Goal: Task Accomplishment & Management: Manage account settings

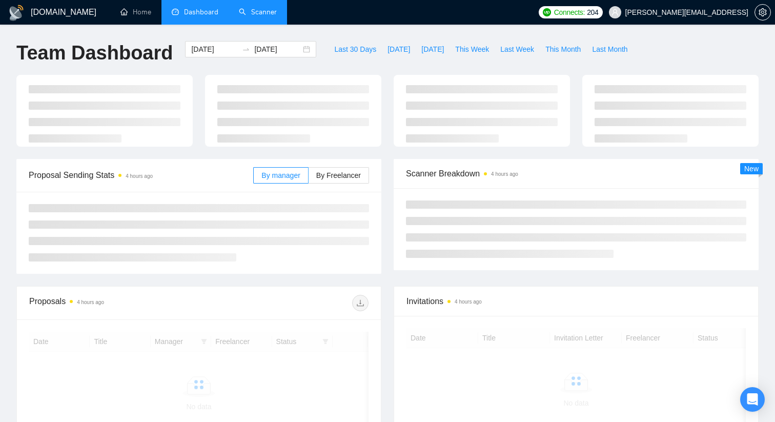
click at [268, 24] on li "Scanner" at bounding box center [258, 12] width 58 height 25
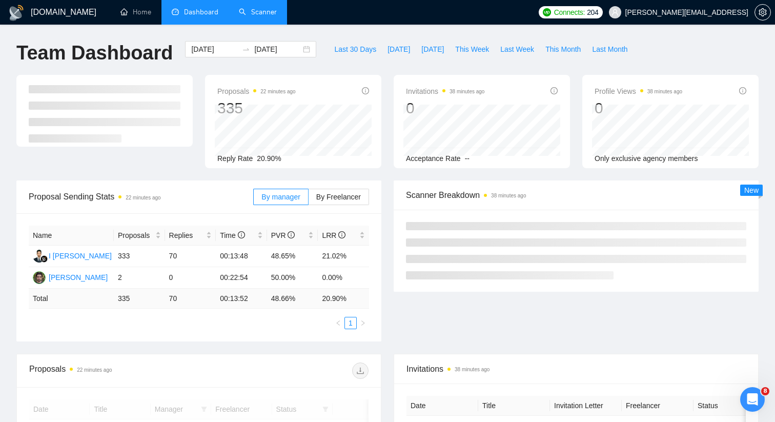
click at [239, 16] on link "Scanner" at bounding box center [258, 12] width 38 height 9
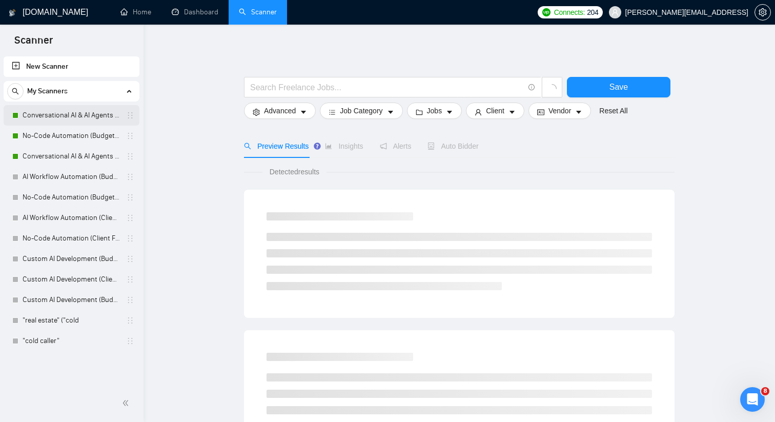
click at [98, 124] on link "Conversational AI & AI Agents (Client Filters)" at bounding box center [71, 115] width 97 height 20
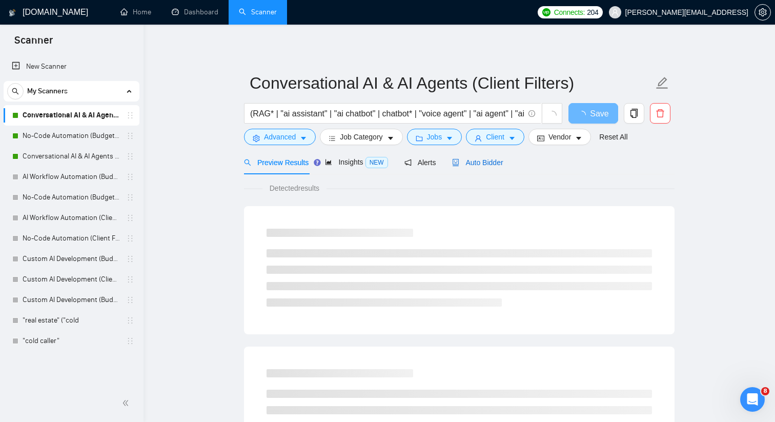
click at [464, 161] on span "Auto Bidder" at bounding box center [477, 162] width 51 height 8
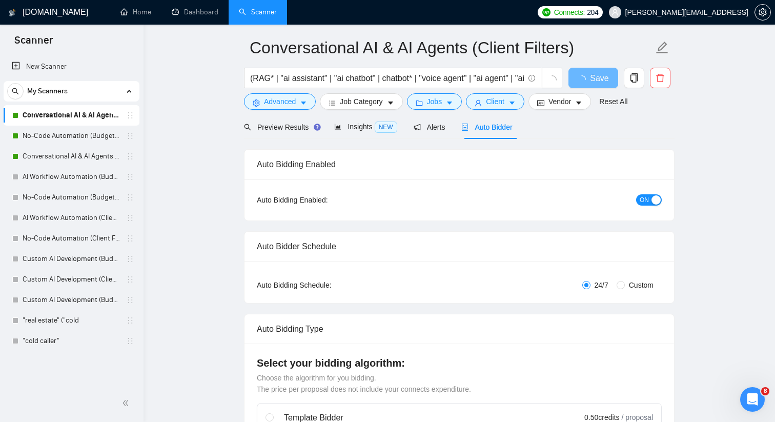
scroll to position [40, 0]
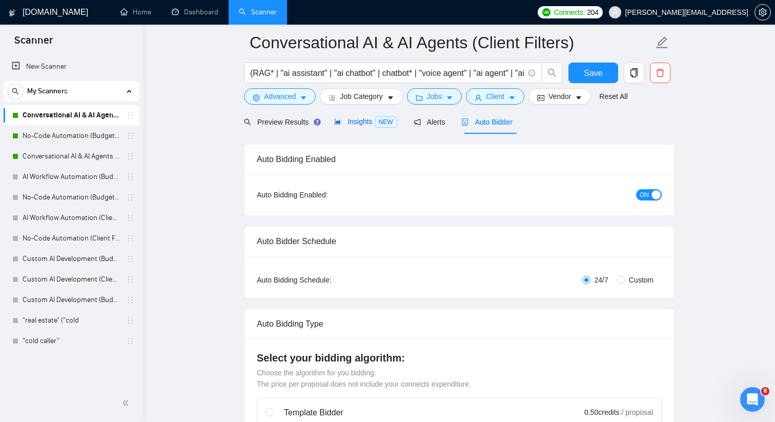
click at [382, 123] on span "NEW" at bounding box center [386, 121] width 23 height 11
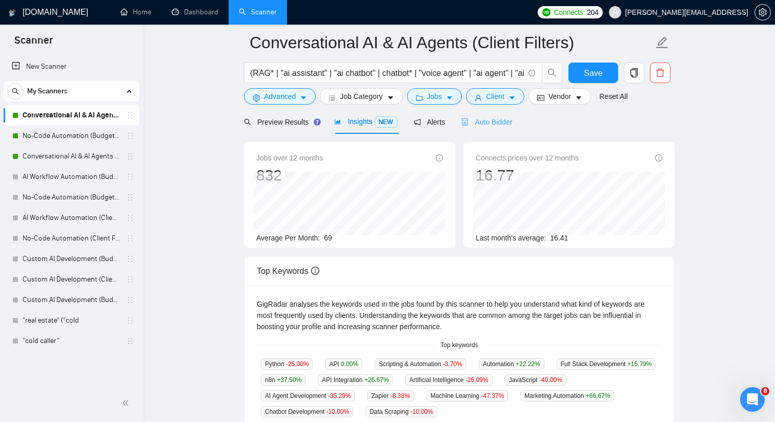
click at [468, 115] on div "Auto Bidder" at bounding box center [486, 122] width 51 height 24
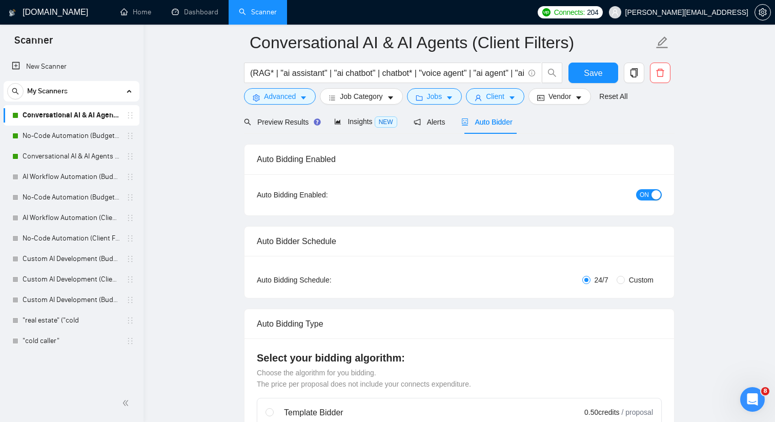
checkbox input "true"
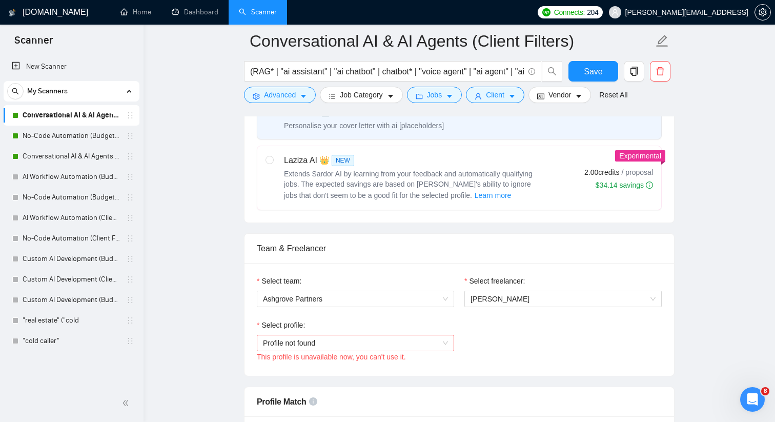
scroll to position [399, 0]
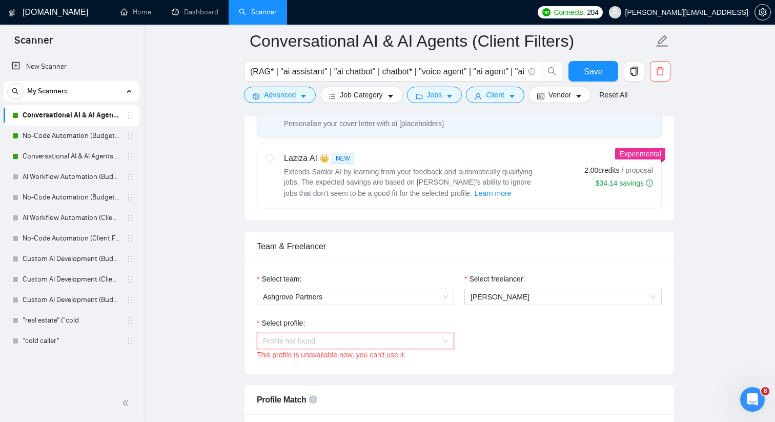
click at [435, 336] on span "Profile not found" at bounding box center [355, 340] width 185 height 15
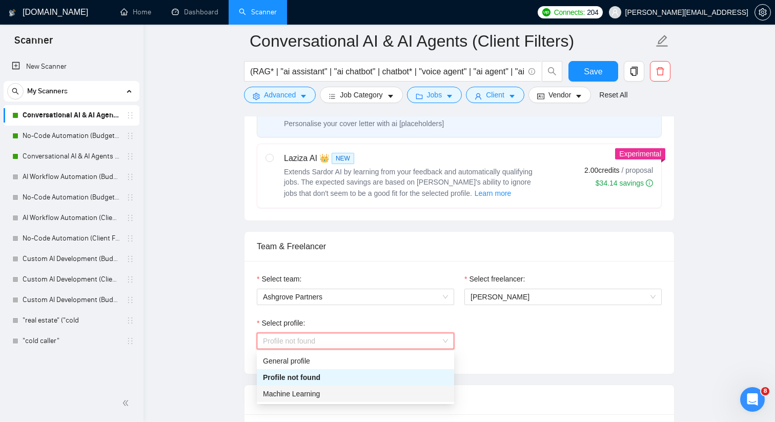
click at [386, 393] on div "Machine Learning" at bounding box center [355, 393] width 185 height 11
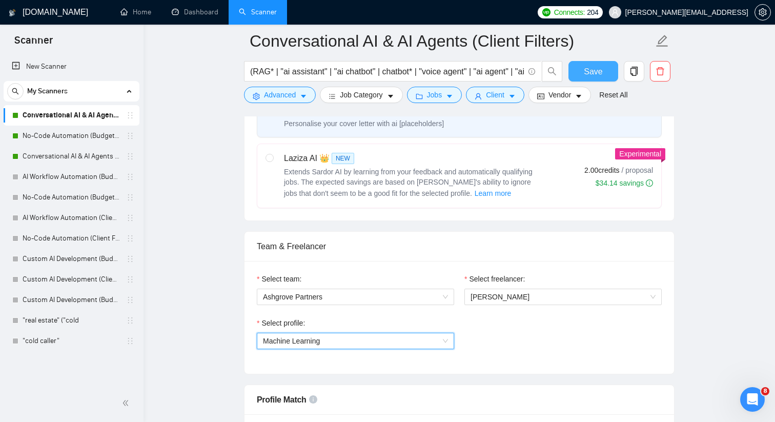
click at [592, 68] on span "Save" at bounding box center [593, 71] width 18 height 13
click at [578, 66] on button "Save" at bounding box center [593, 71] width 50 height 20
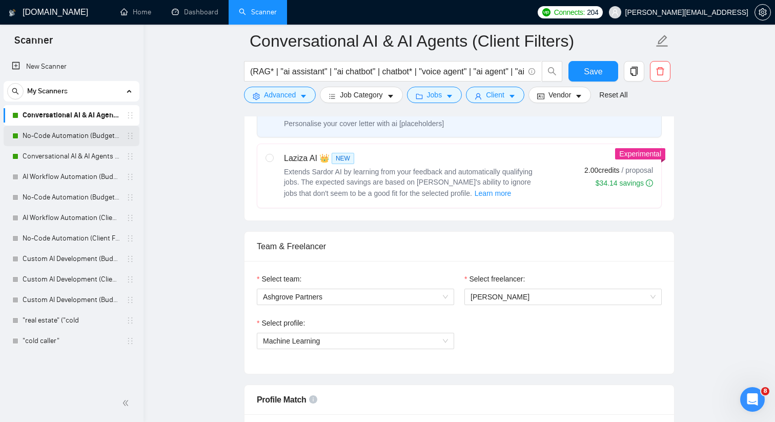
click at [94, 140] on link "No-Code Automation (Budget Filters W4, Aug)" at bounding box center [71, 136] width 97 height 20
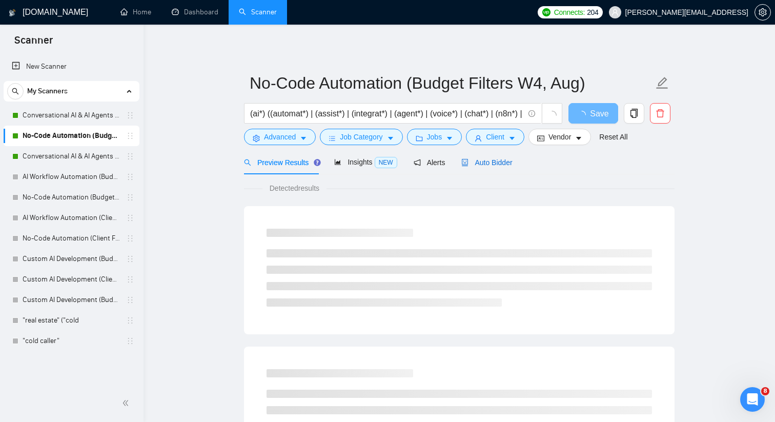
click at [503, 167] on div "Auto Bidder" at bounding box center [486, 162] width 51 height 11
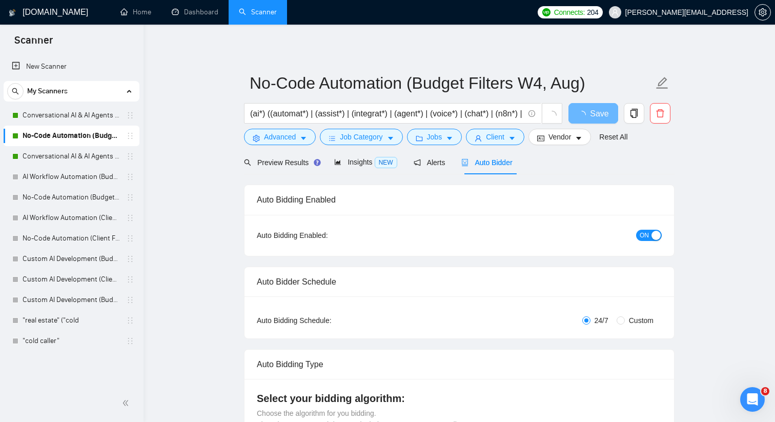
checkbox input "true"
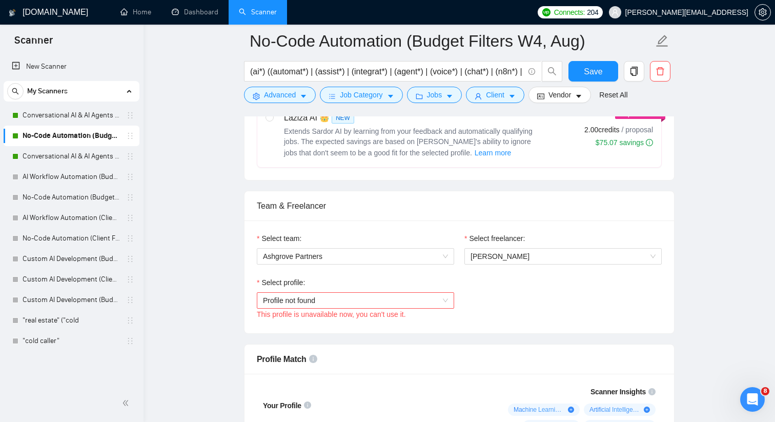
scroll to position [445, 0]
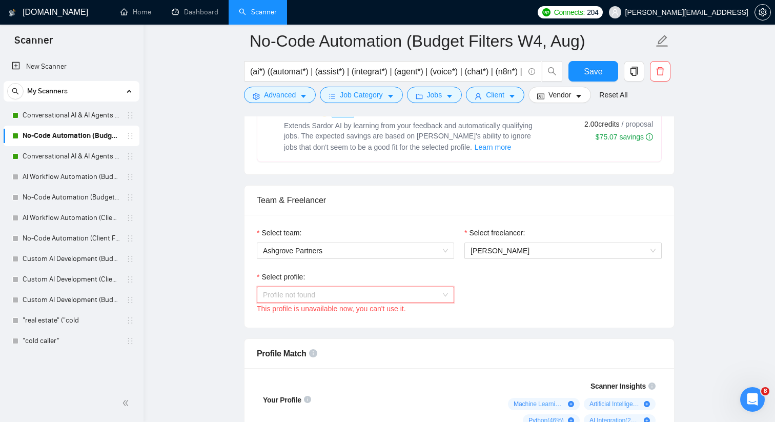
click at [291, 297] on span "Profile not found" at bounding box center [355, 294] width 185 height 15
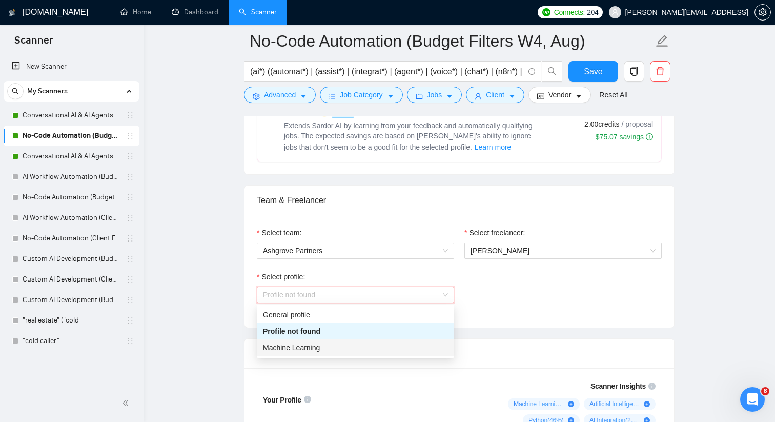
click at [276, 351] on span "Machine Learning" at bounding box center [291, 347] width 57 height 8
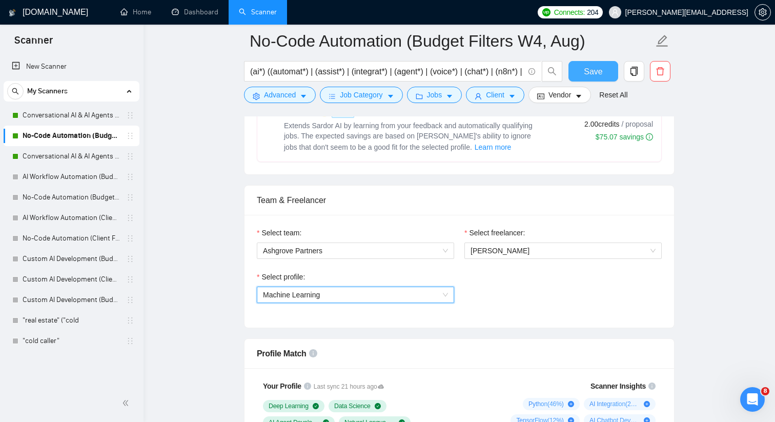
click at [598, 72] on span "Save" at bounding box center [593, 71] width 18 height 13
click at [602, 70] on span "Save" at bounding box center [593, 71] width 18 height 13
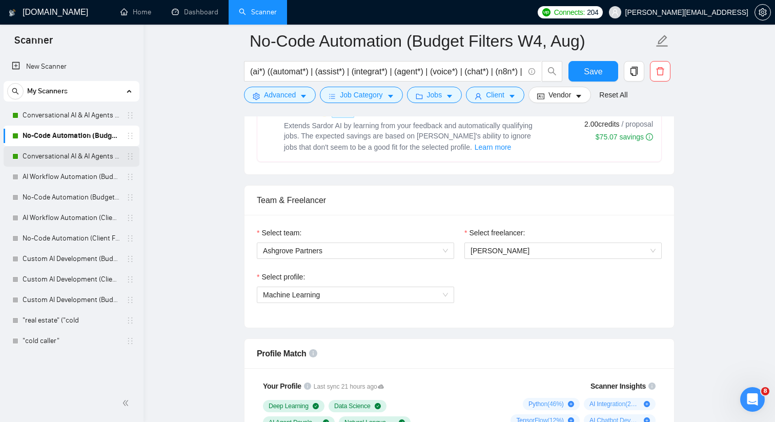
click at [120, 160] on link "Conversational AI & AI Agents (Budget Filters)" at bounding box center [71, 156] width 97 height 20
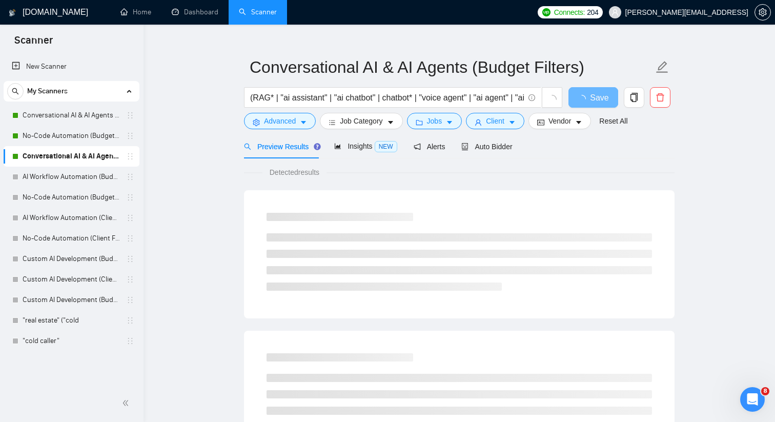
scroll to position [16, 0]
click at [506, 147] on span "Auto Bidder" at bounding box center [486, 146] width 51 height 8
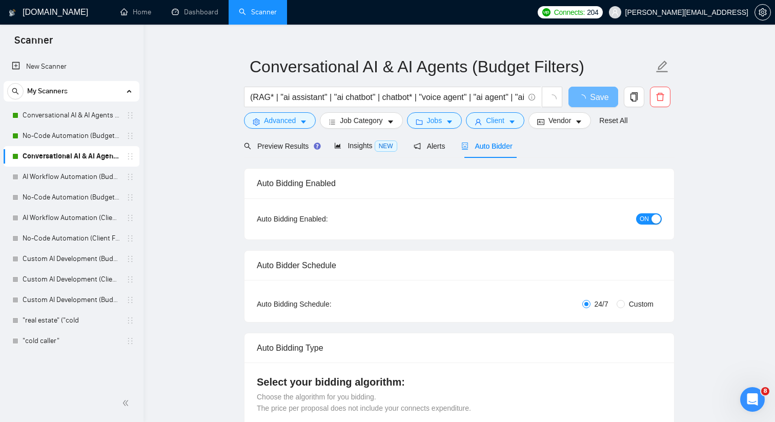
checkbox input "true"
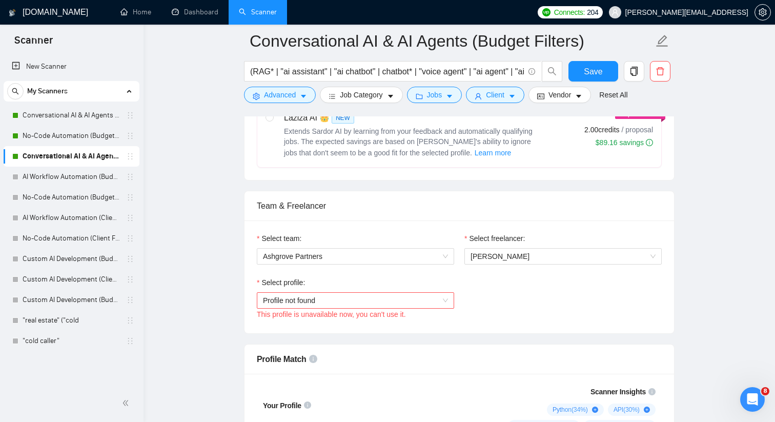
scroll to position [477, 0]
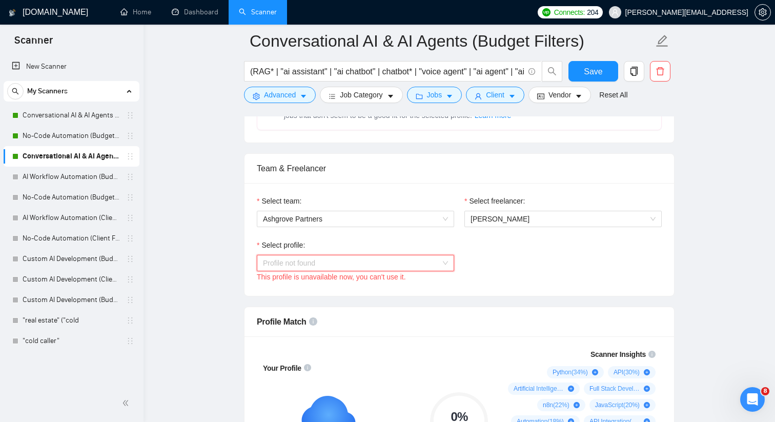
click at [283, 264] on span "Profile not found" at bounding box center [355, 262] width 185 height 15
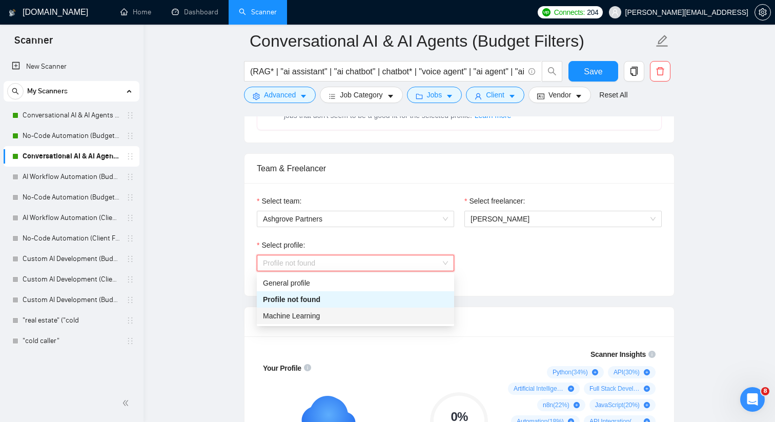
click at [277, 319] on span "Machine Learning" at bounding box center [291, 316] width 57 height 8
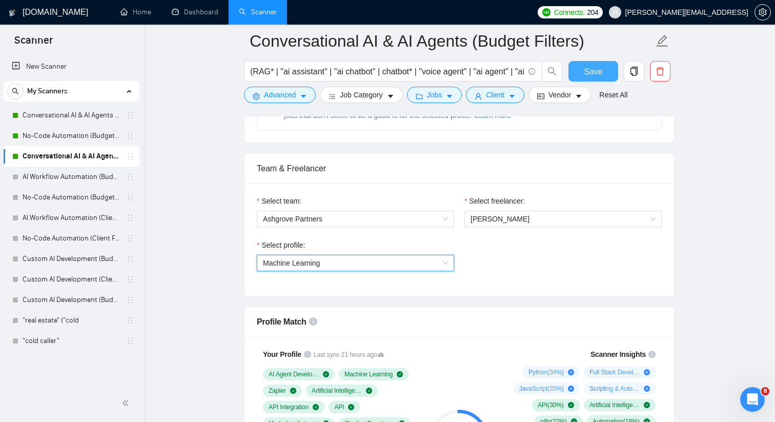
click at [599, 74] on span "Save" at bounding box center [593, 71] width 18 height 13
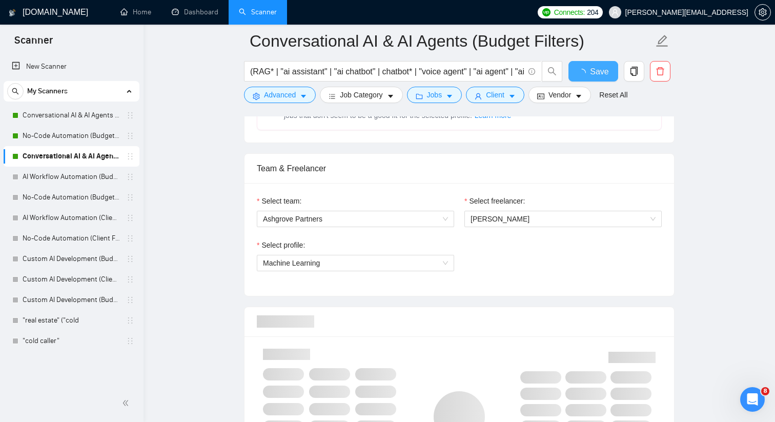
checkbox input "true"
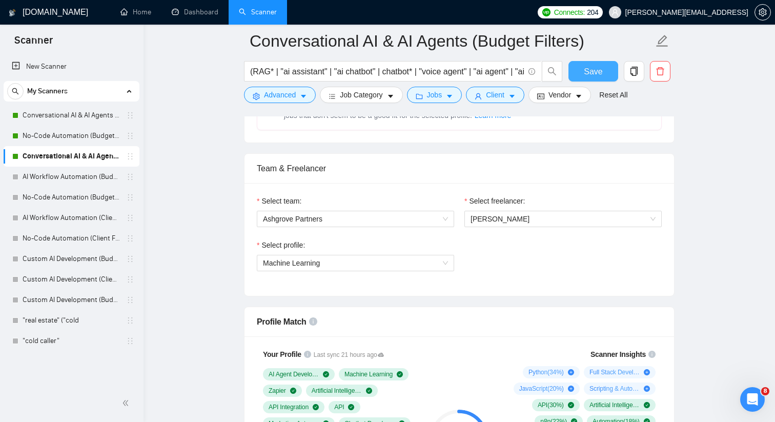
click at [599, 74] on span "Save" at bounding box center [593, 71] width 18 height 13
click at [593, 71] on span "Save" at bounding box center [593, 71] width 18 height 13
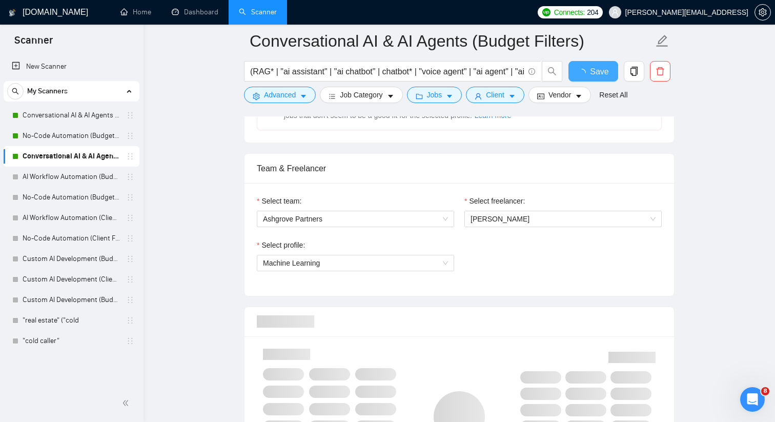
checkbox input "true"
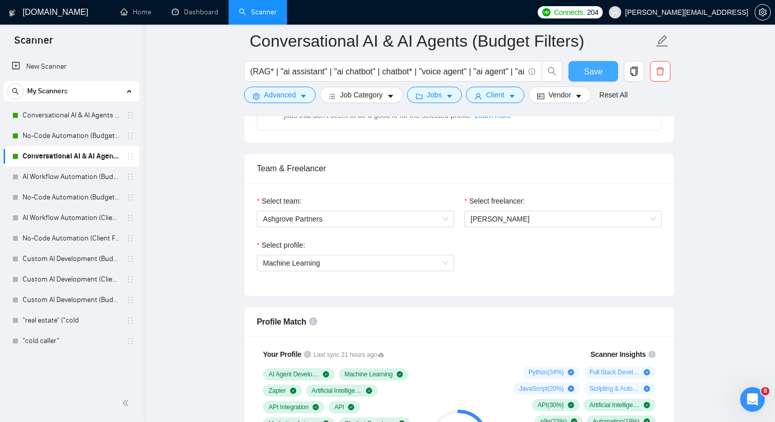
click at [568, 61] on button "Save" at bounding box center [593, 71] width 50 height 20
